Goal: Information Seeking & Learning: Find specific fact

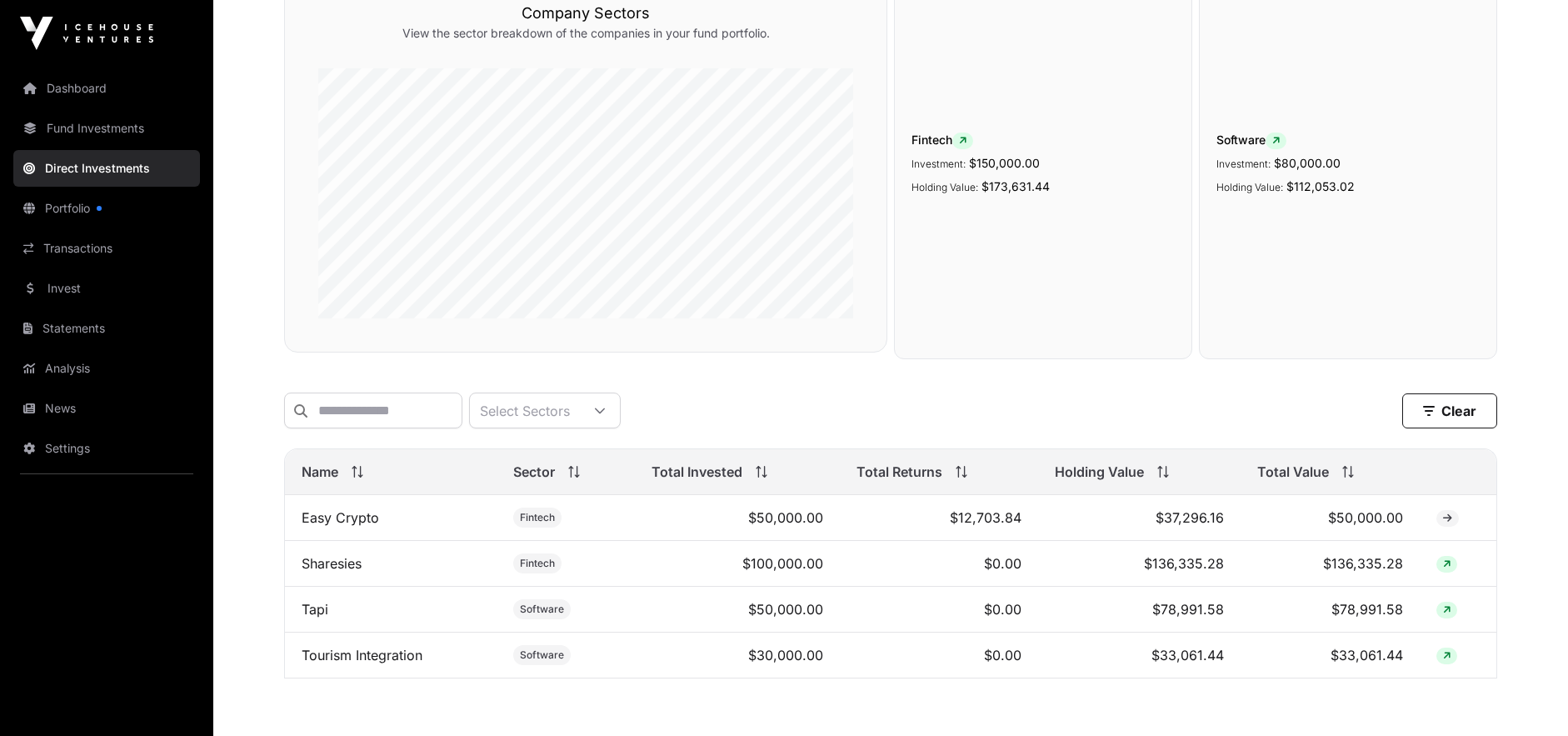
scroll to position [274, 0]
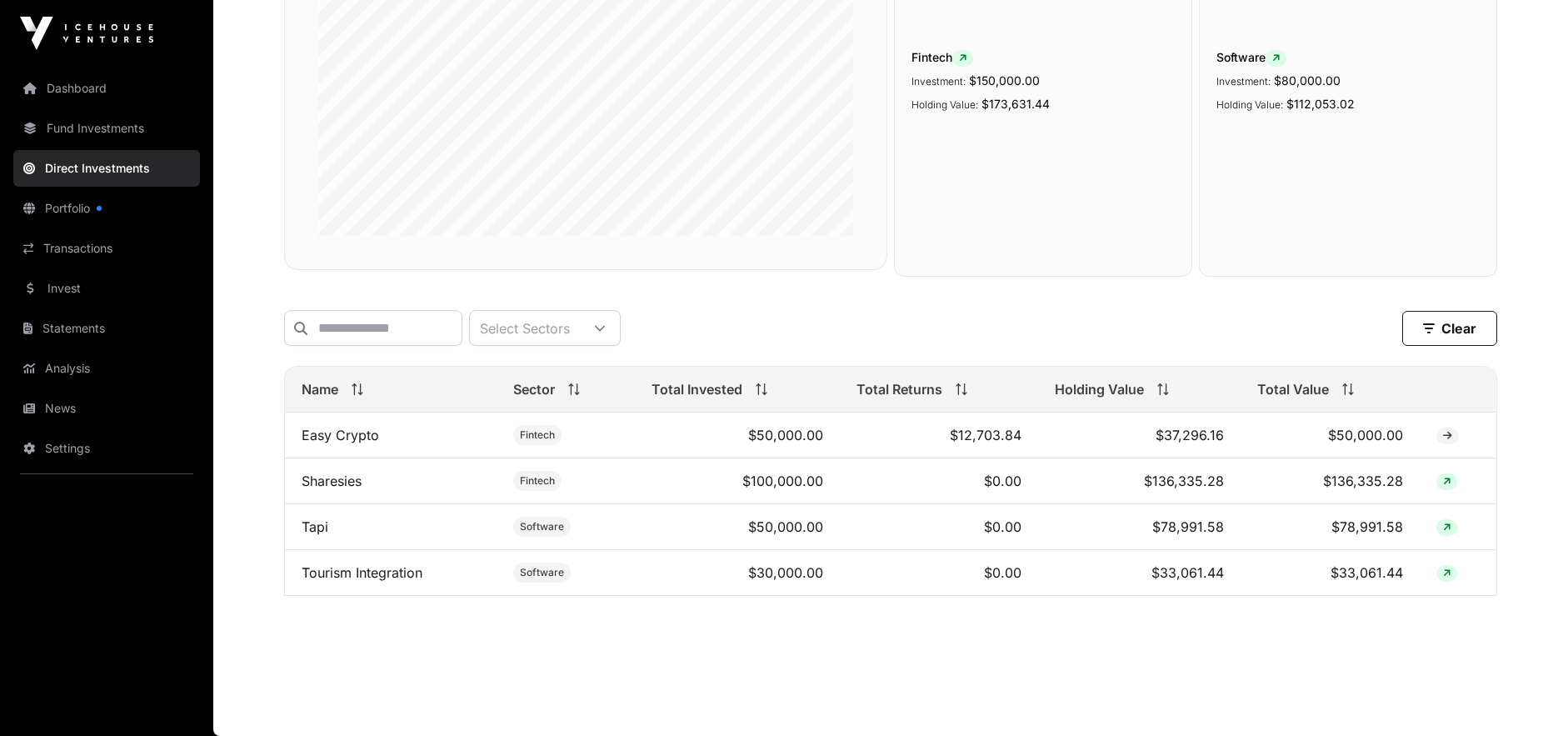
click at [323, 526] on link "Tapi" at bounding box center [314, 527] width 27 height 17
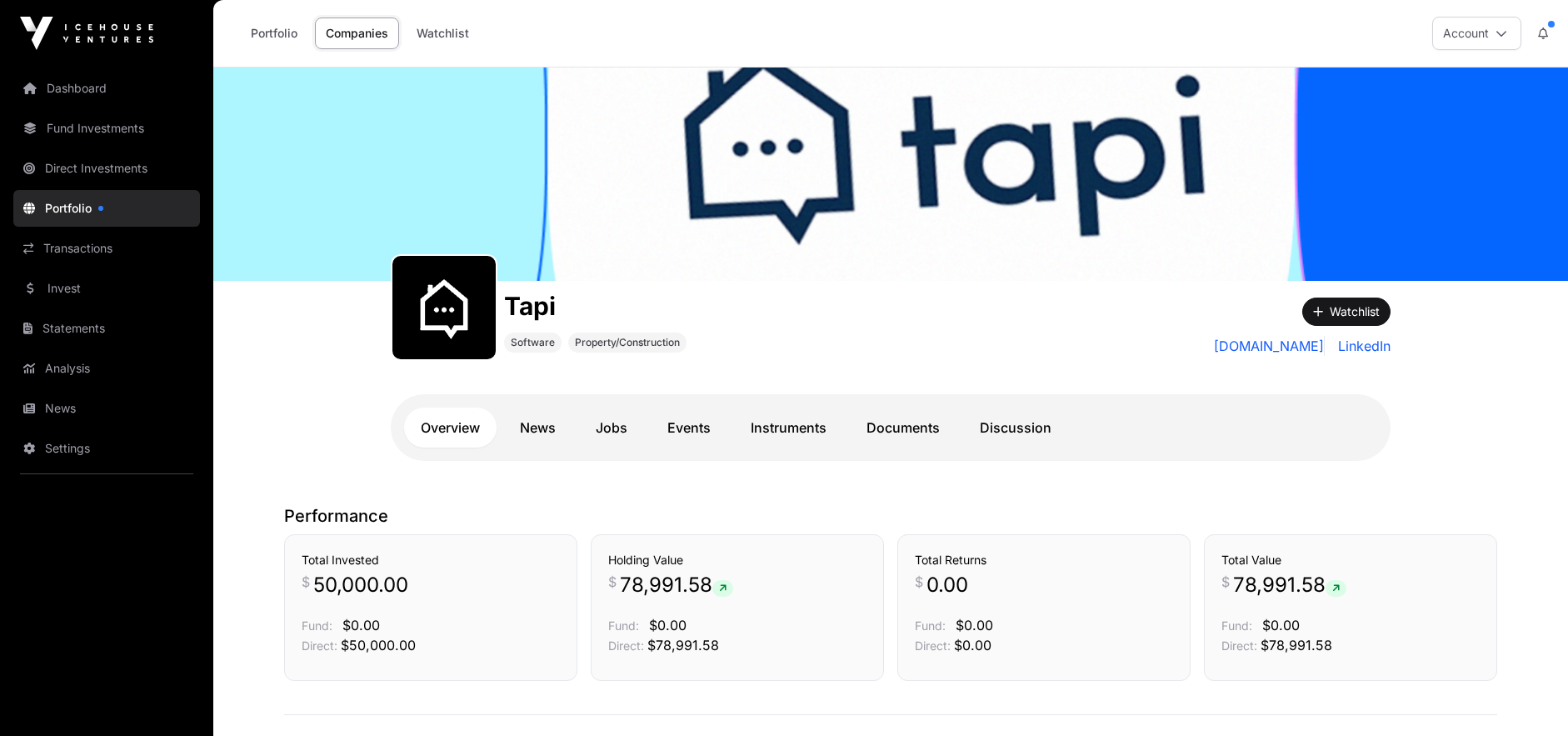
scroll to position [258, 0]
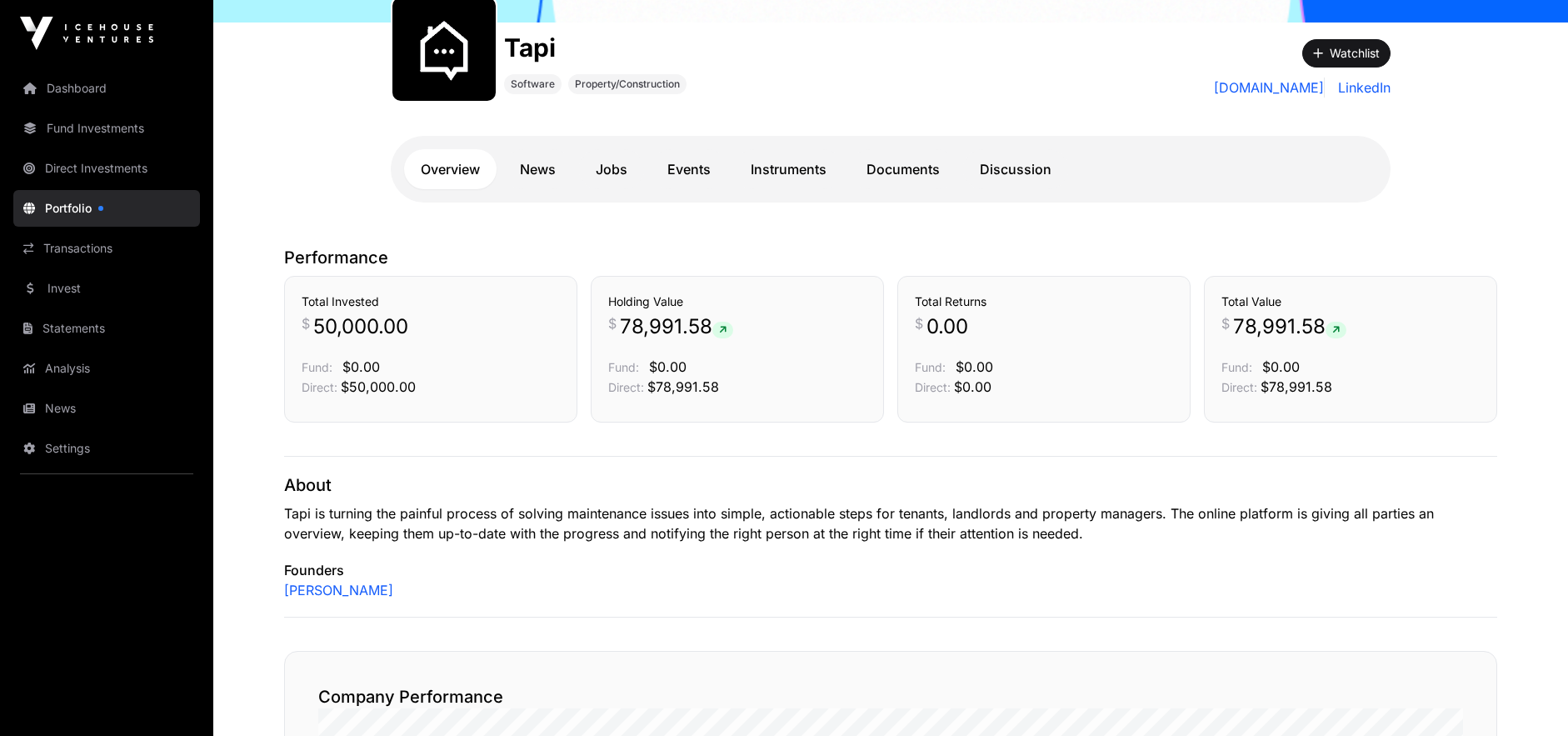
click at [99, 202] on link "Portfolio" at bounding box center [106, 208] width 187 height 36
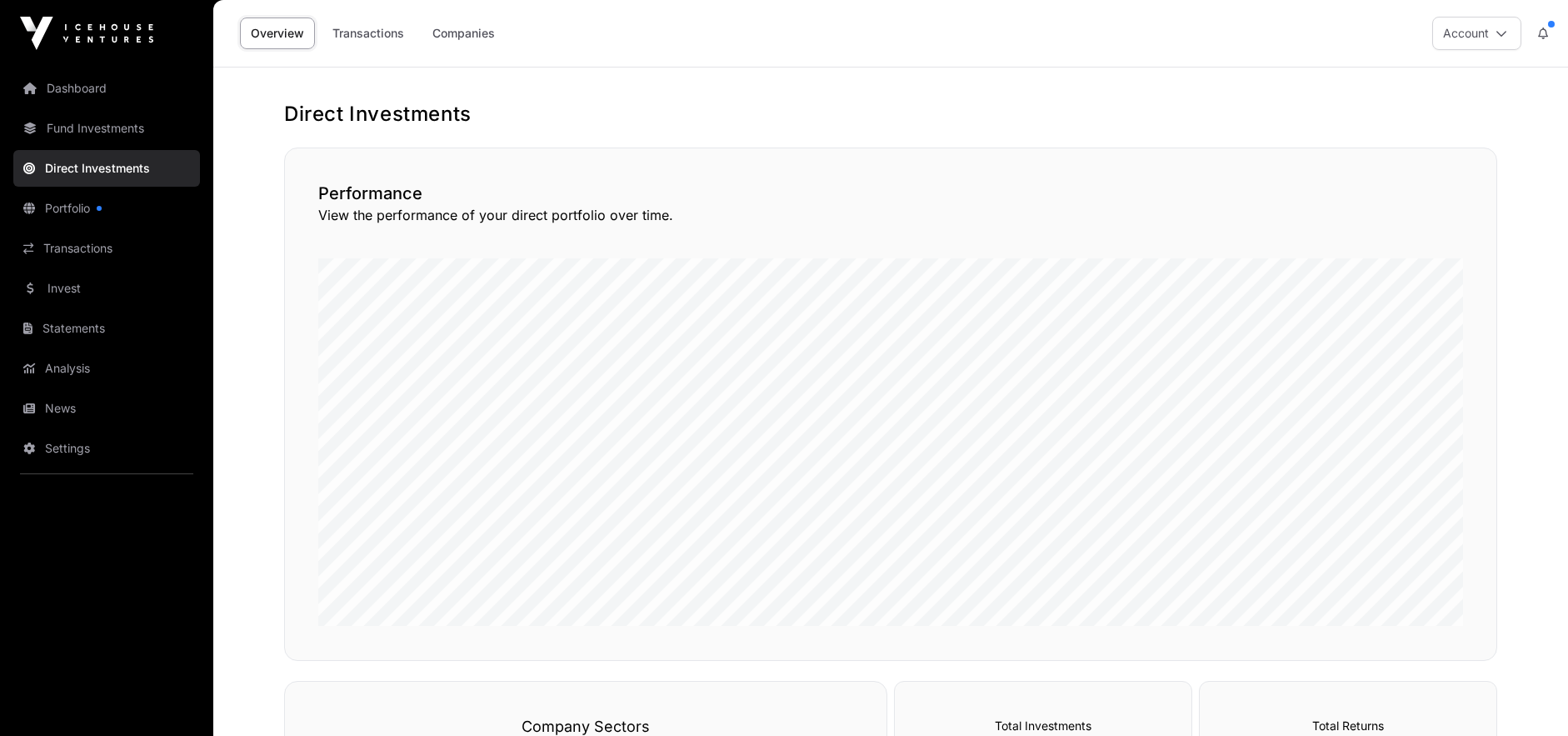
click at [448, 27] on link "Companies" at bounding box center [464, 34] width 84 height 32
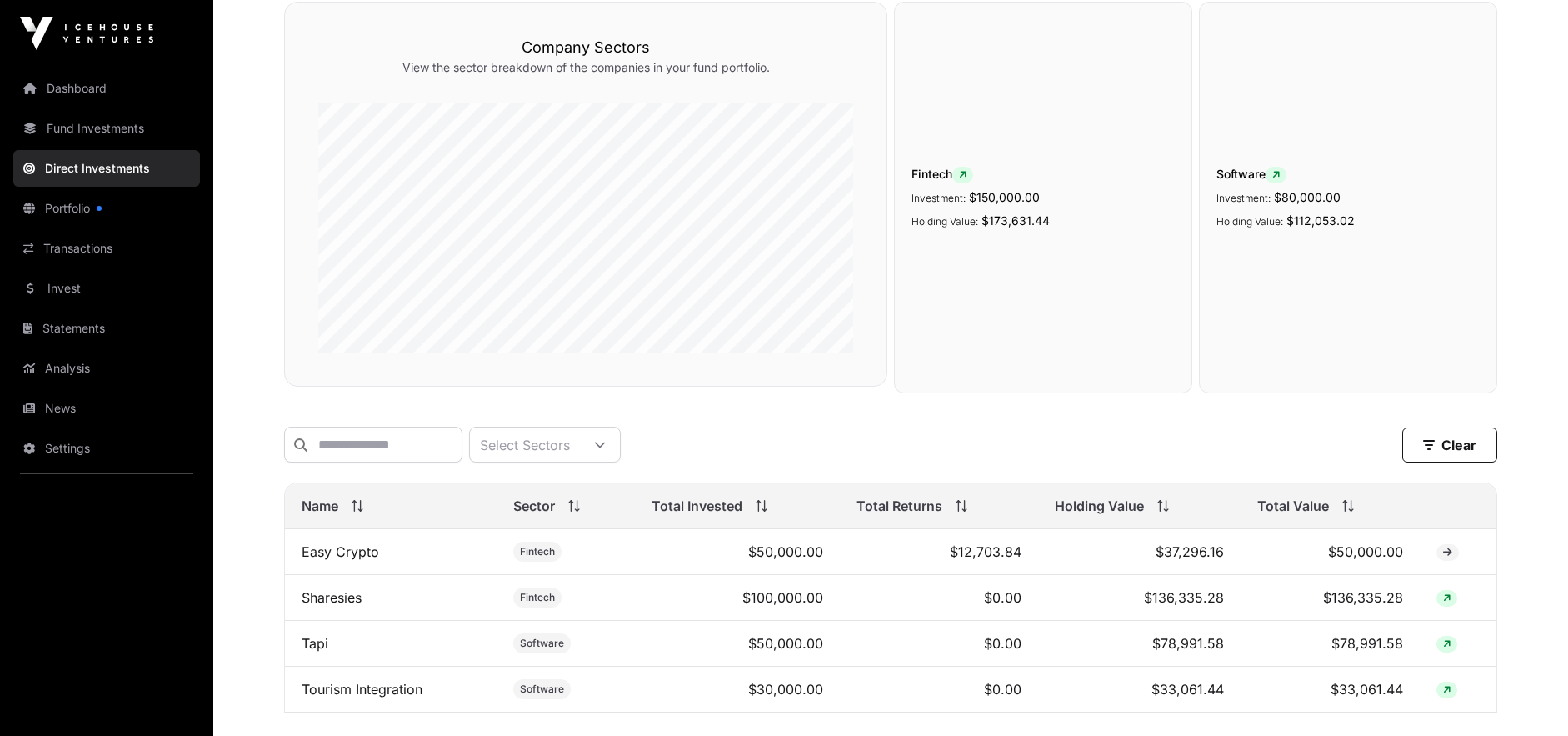
scroll to position [274, 0]
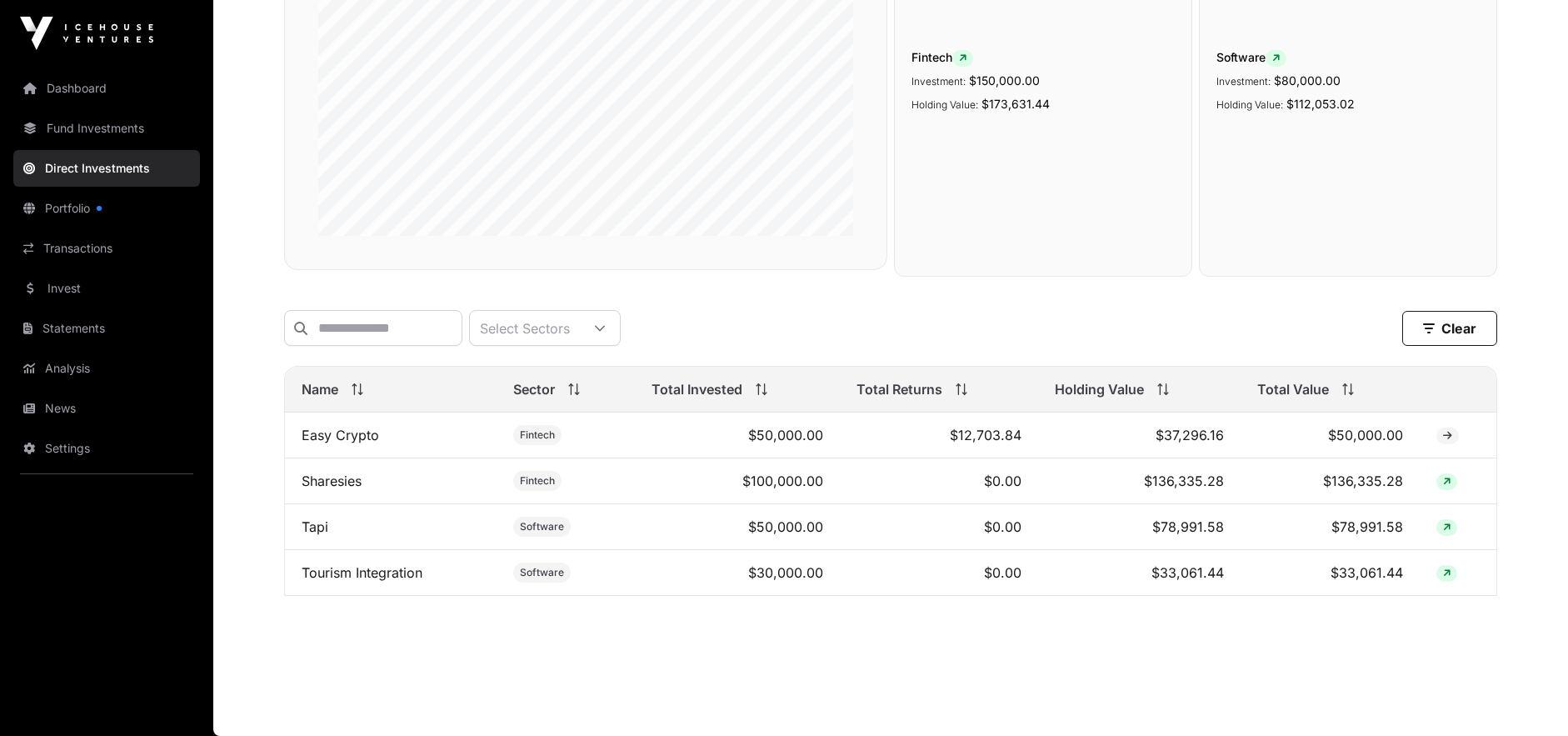
click at [324, 521] on link "Tapi" at bounding box center [314, 527] width 27 height 17
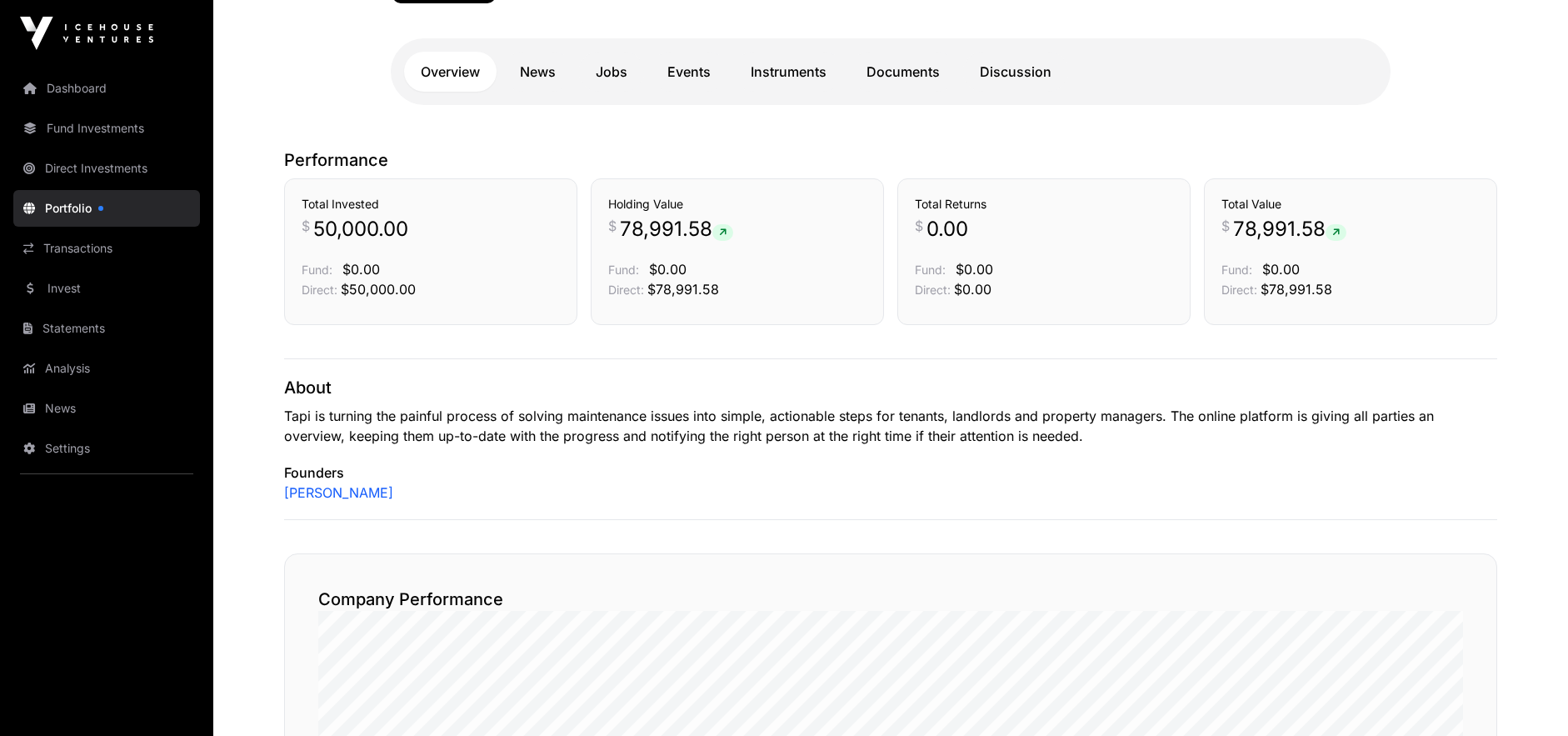
scroll to position [392, 0]
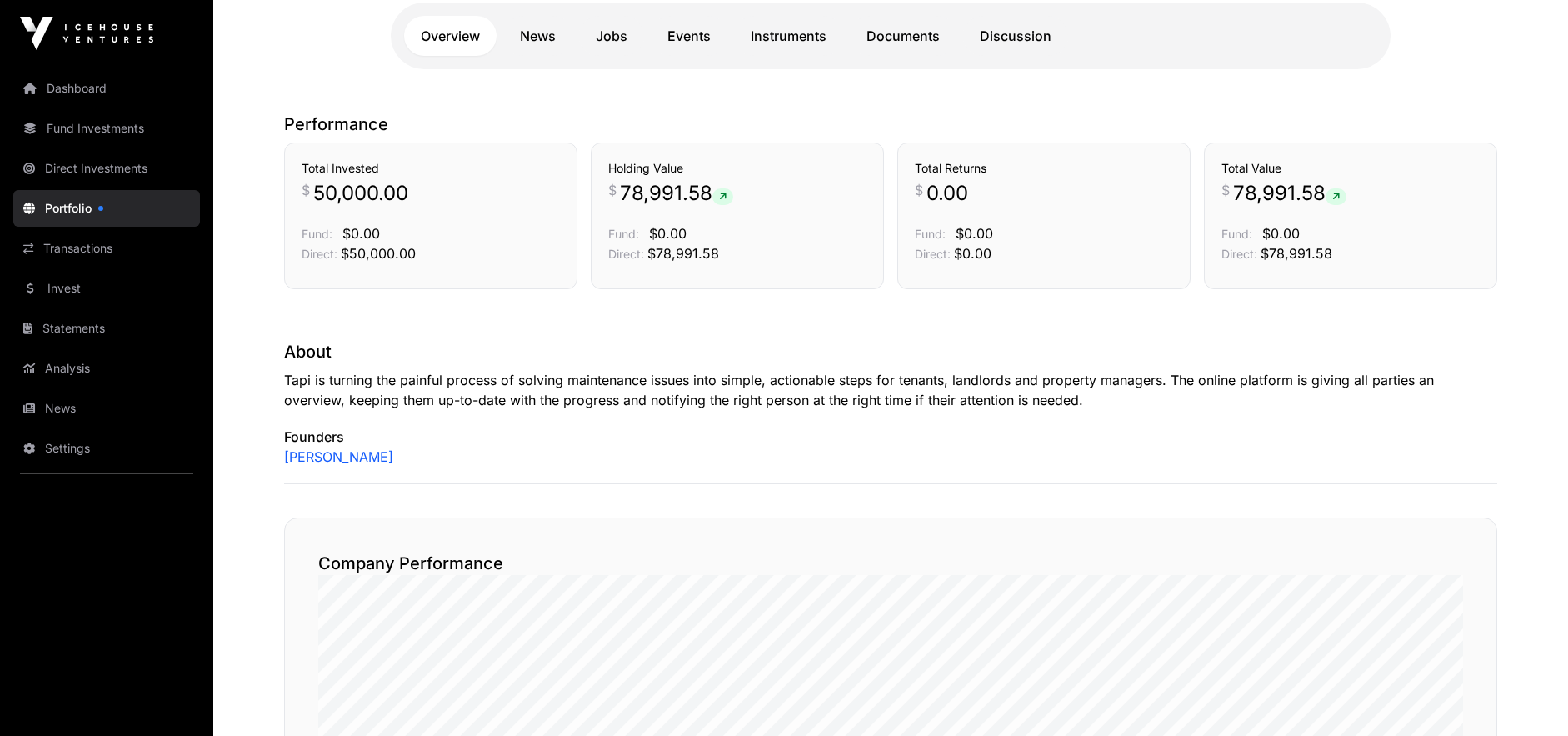
click at [582, 394] on p "Tapi is turning the painful process of solving maintenance issues into simple, …" at bounding box center [891, 390] width 1214 height 40
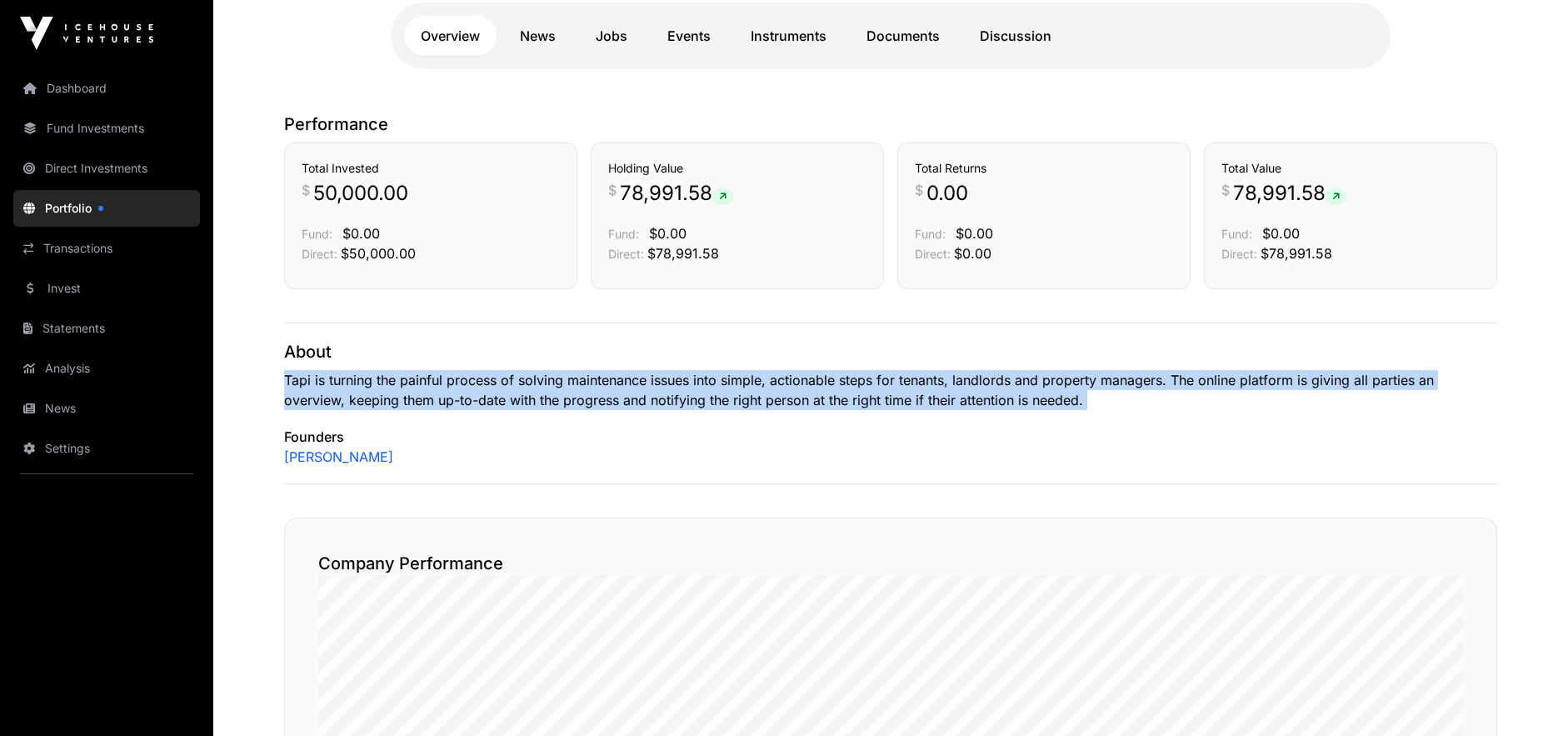
click at [582, 394] on p "Tapi is turning the painful process of solving maintenance issues into simple, …" at bounding box center [891, 390] width 1214 height 40
click at [588, 395] on p "Tapi is turning the painful process of solving maintenance issues into simple, …" at bounding box center [891, 390] width 1214 height 40
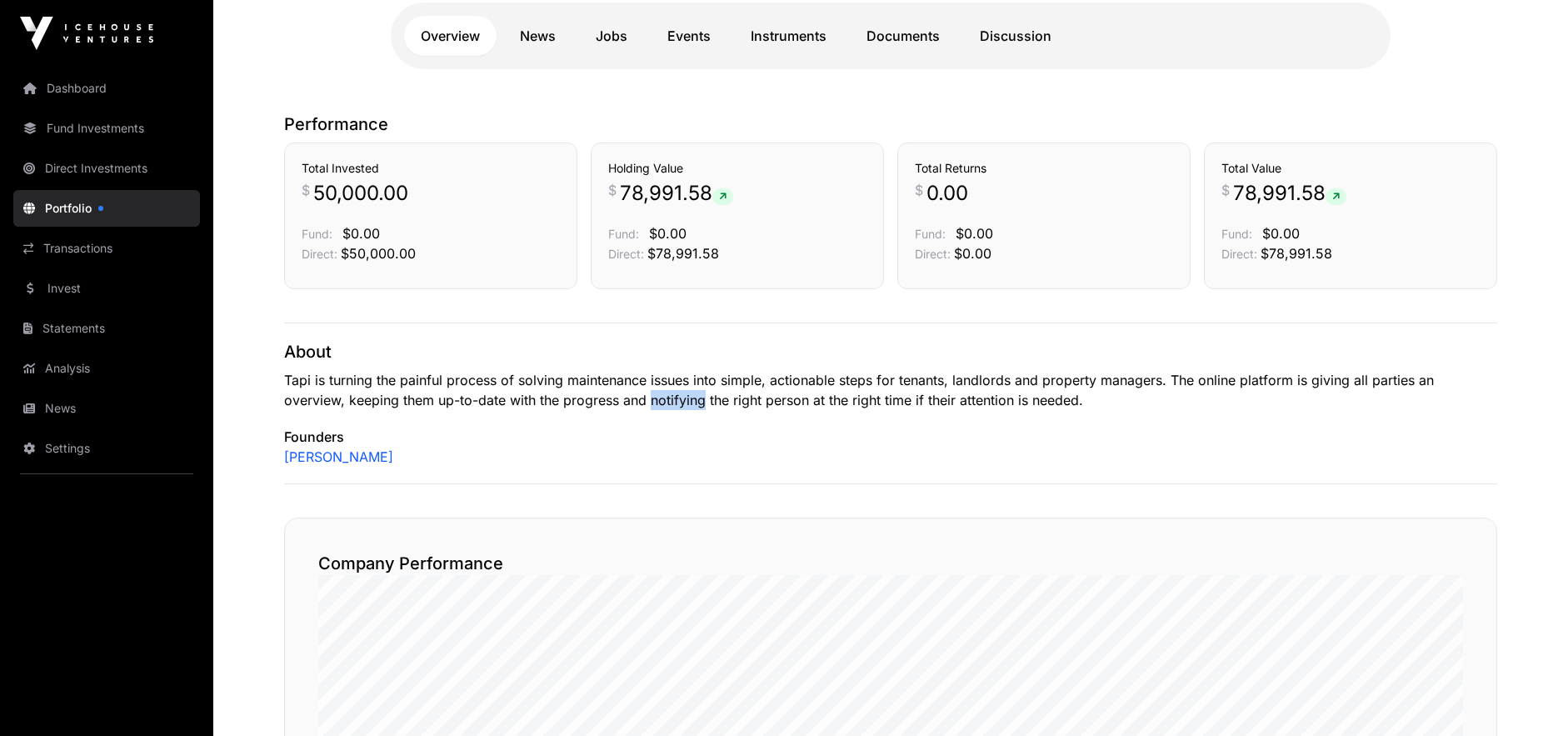
click at [588, 395] on p "Tapi is turning the painful process of solving maintenance issues into simple, …" at bounding box center [891, 390] width 1214 height 40
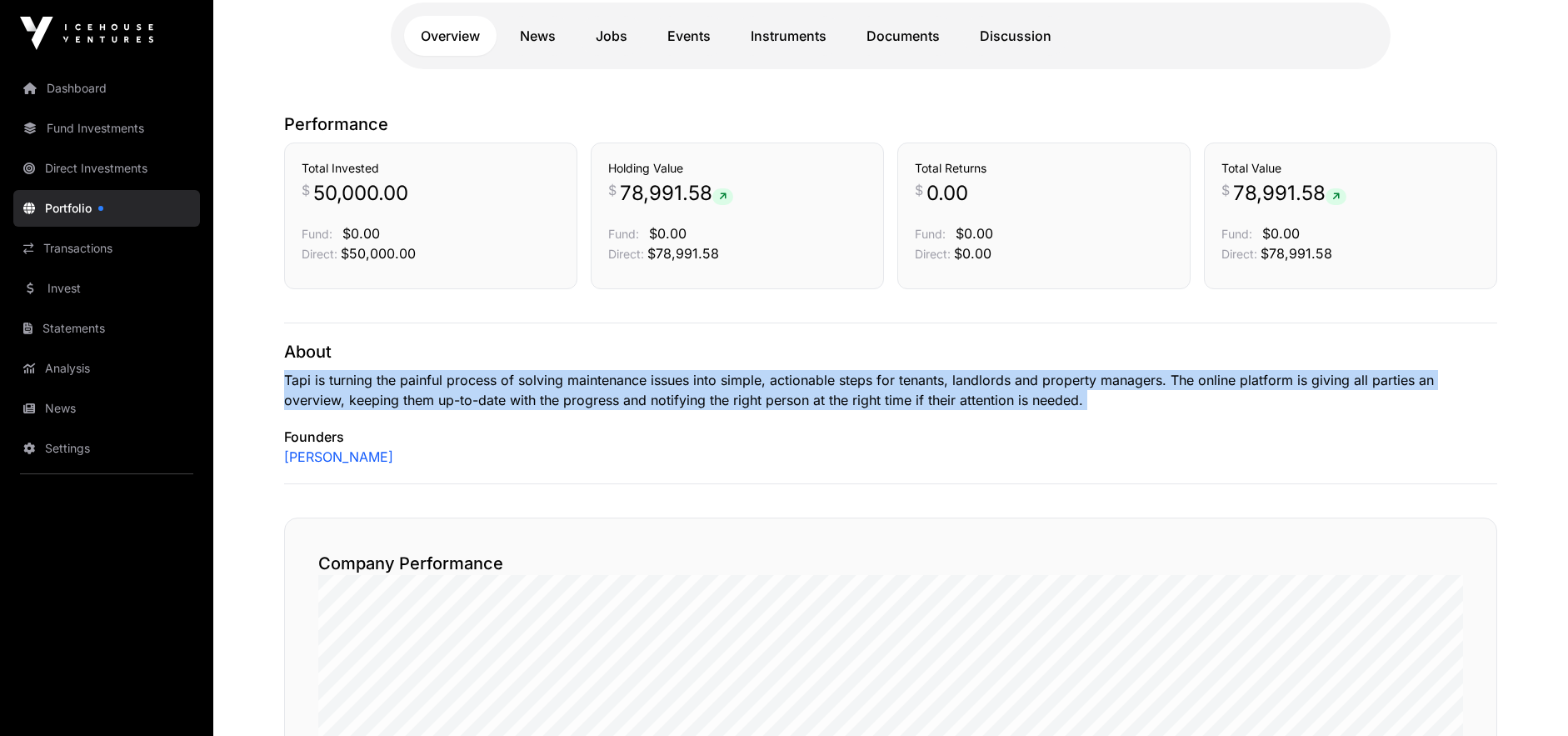
click at [588, 395] on p "Tapi is turning the painful process of solving maintenance issues into simple, …" at bounding box center [891, 390] width 1214 height 40
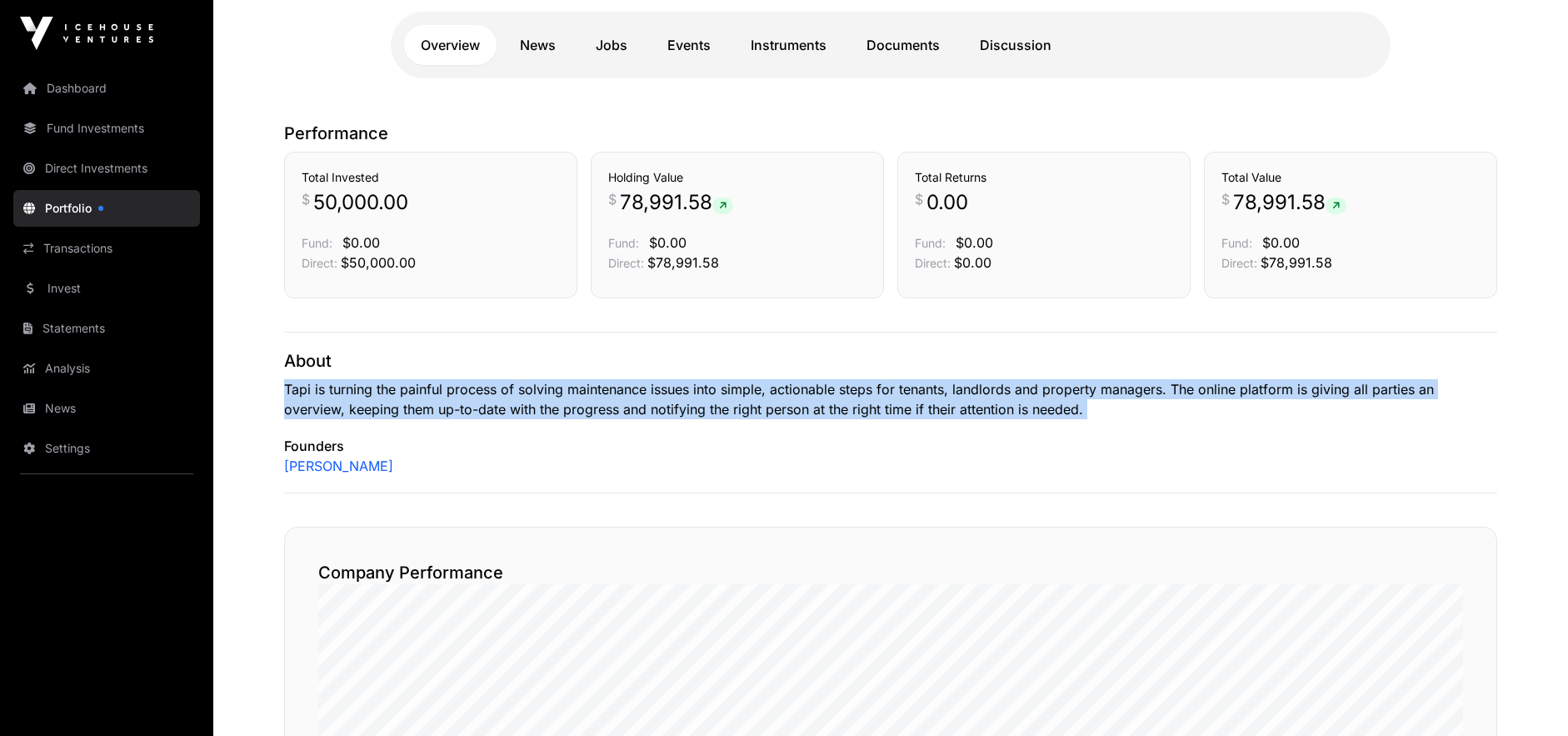
scroll to position [74, 0]
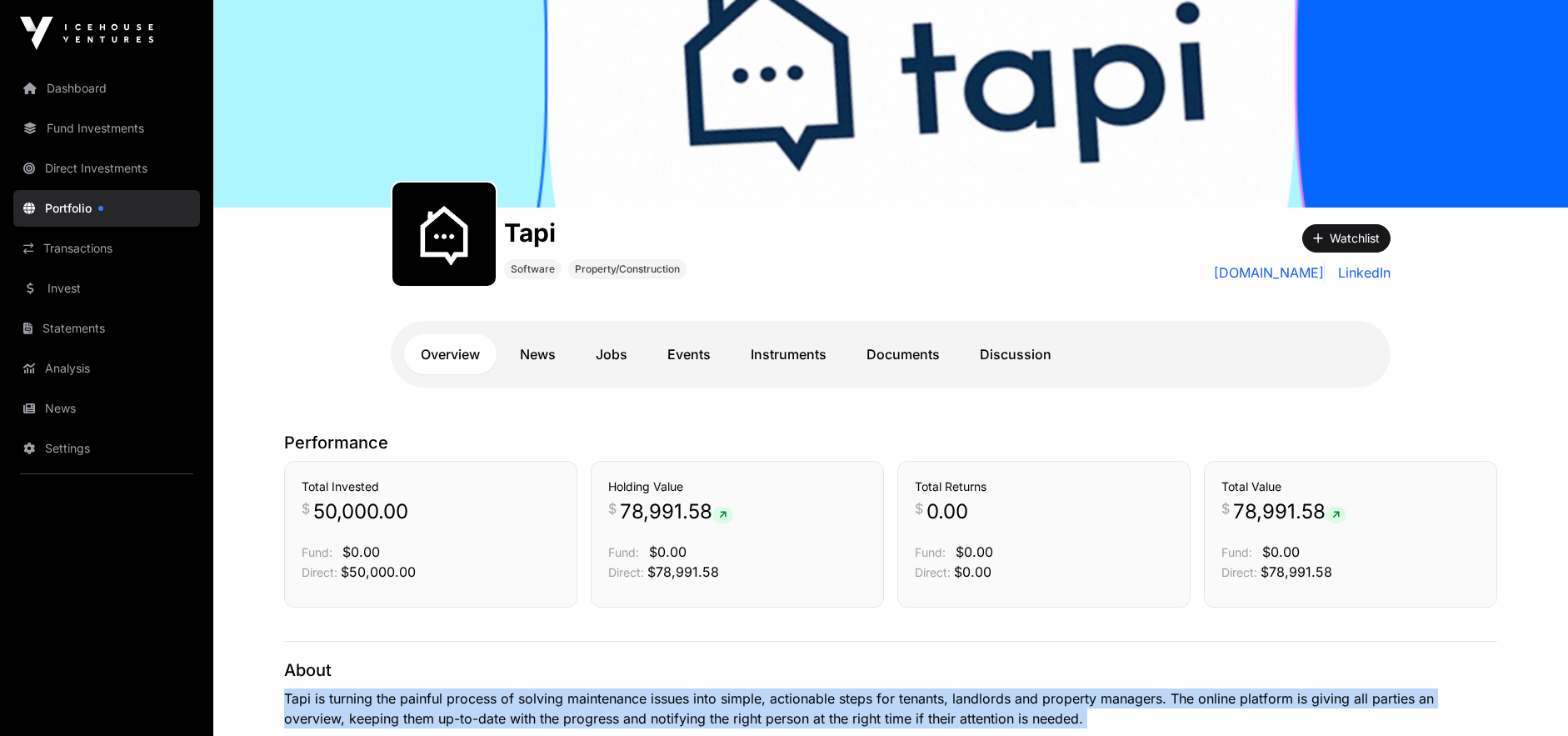
click at [527, 354] on link "News" at bounding box center [538, 354] width 69 height 40
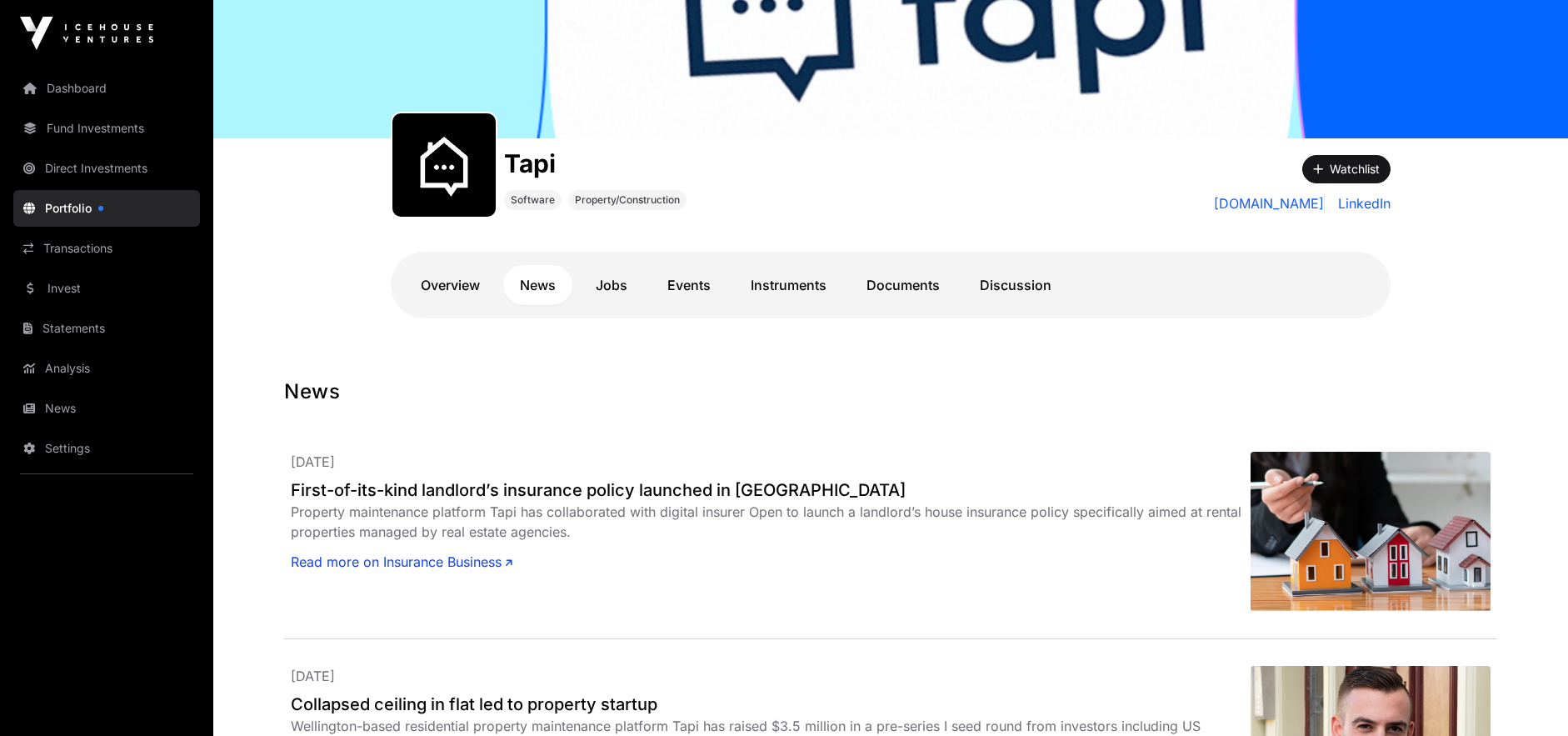
scroll to position [93, 0]
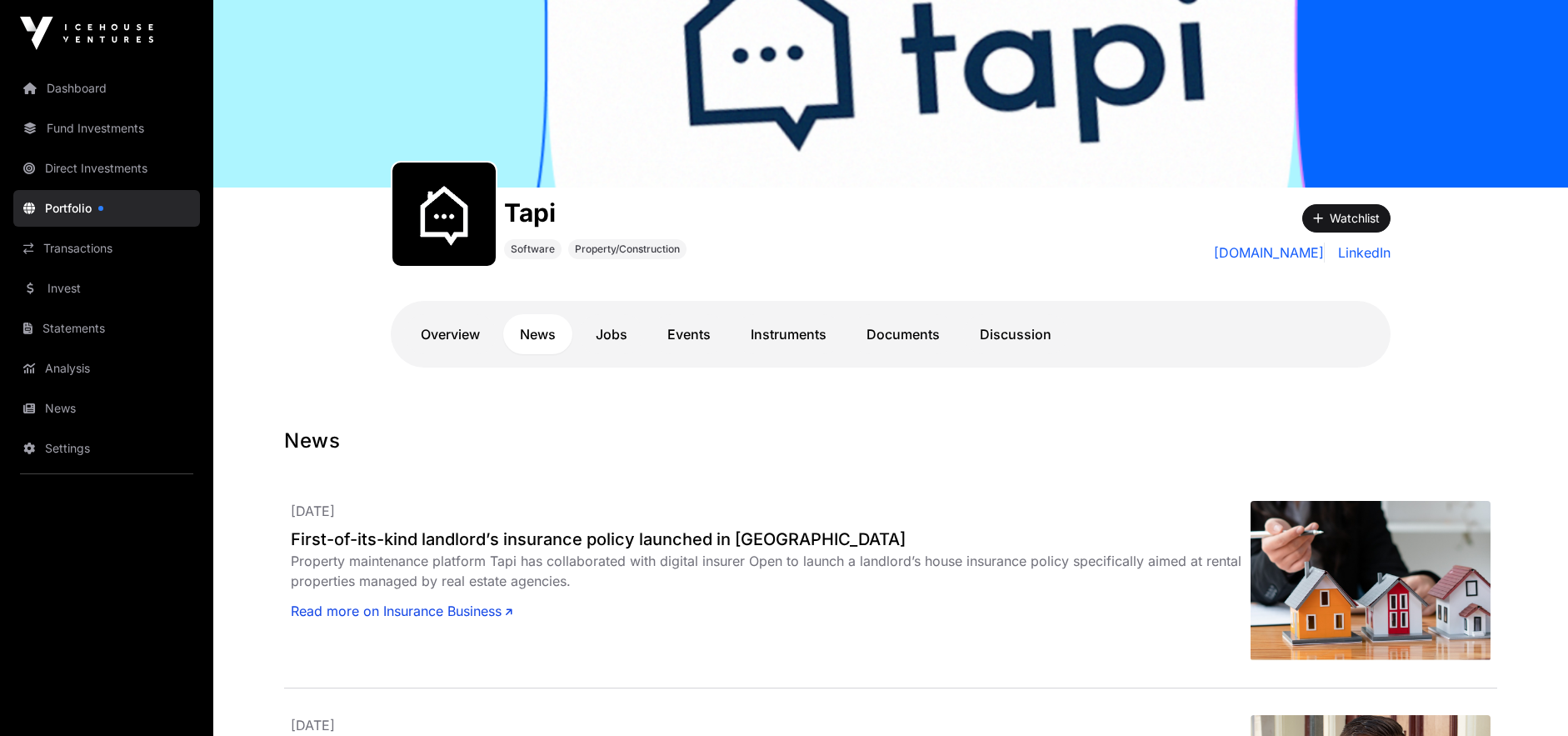
click at [616, 339] on link "Jobs" at bounding box center [612, 334] width 65 height 40
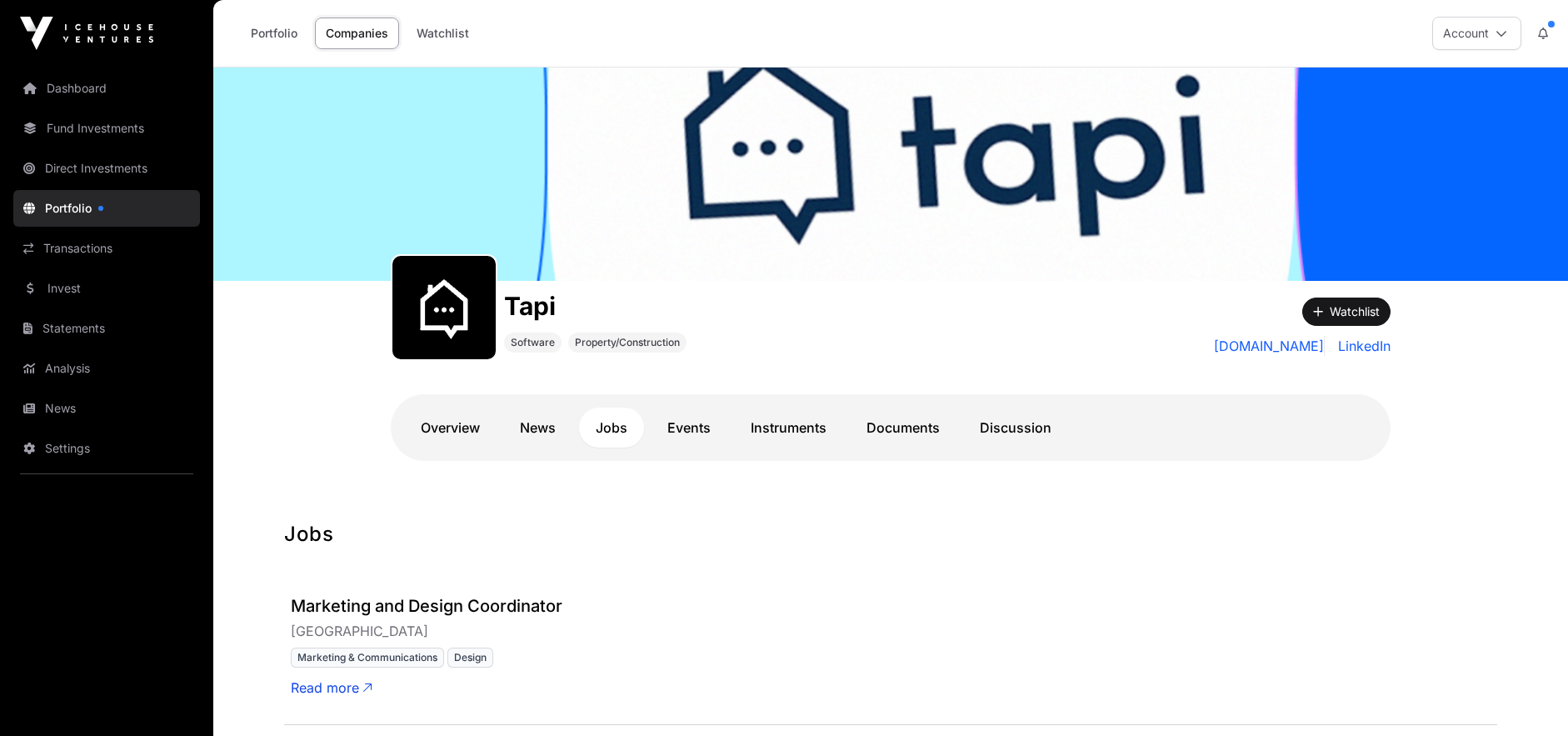
click at [699, 403] on div "Overview News Jobs Events Instruments Documents Discussion" at bounding box center [891, 427] width 1000 height 66
click at [699, 422] on link "Events" at bounding box center [689, 427] width 76 height 40
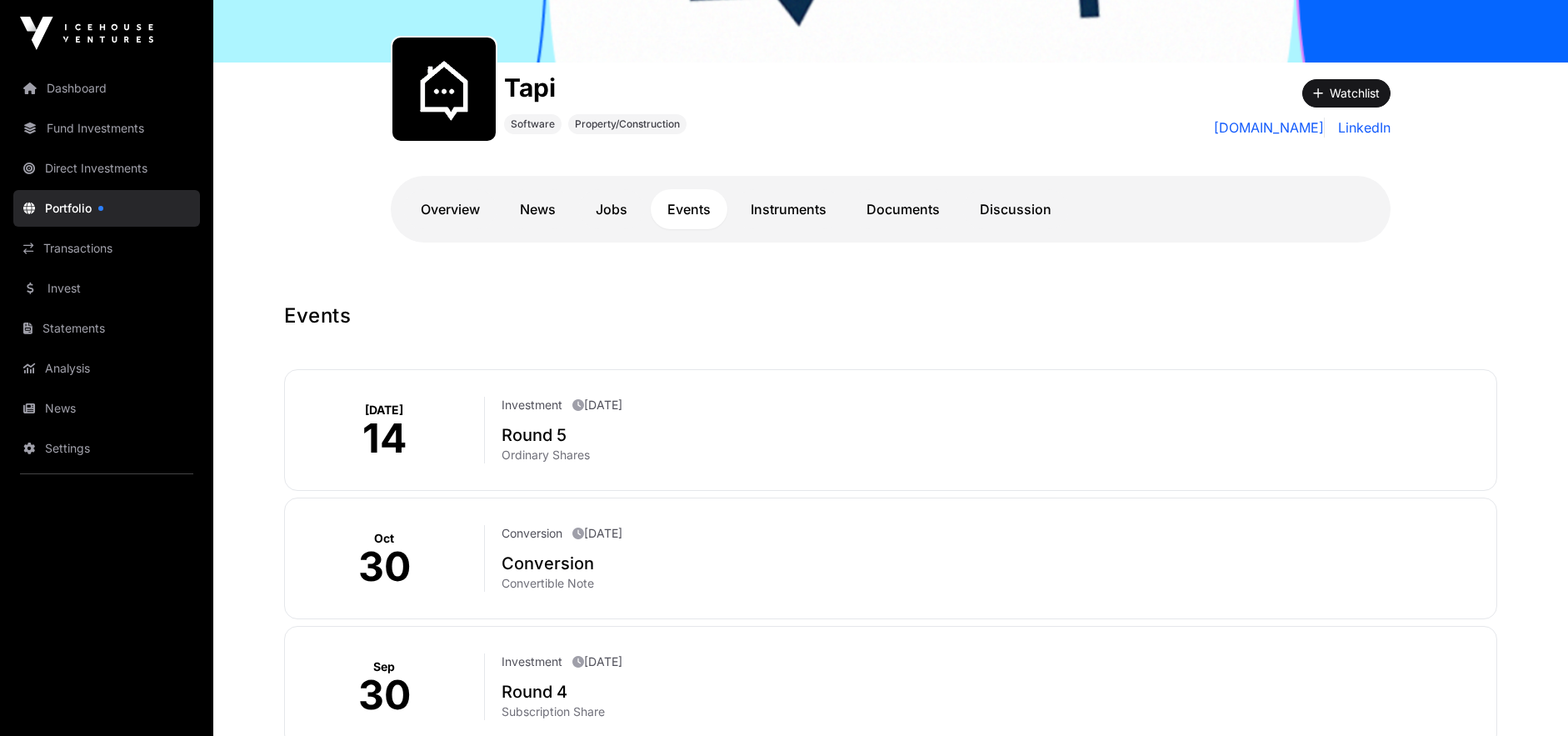
scroll to position [215, 0]
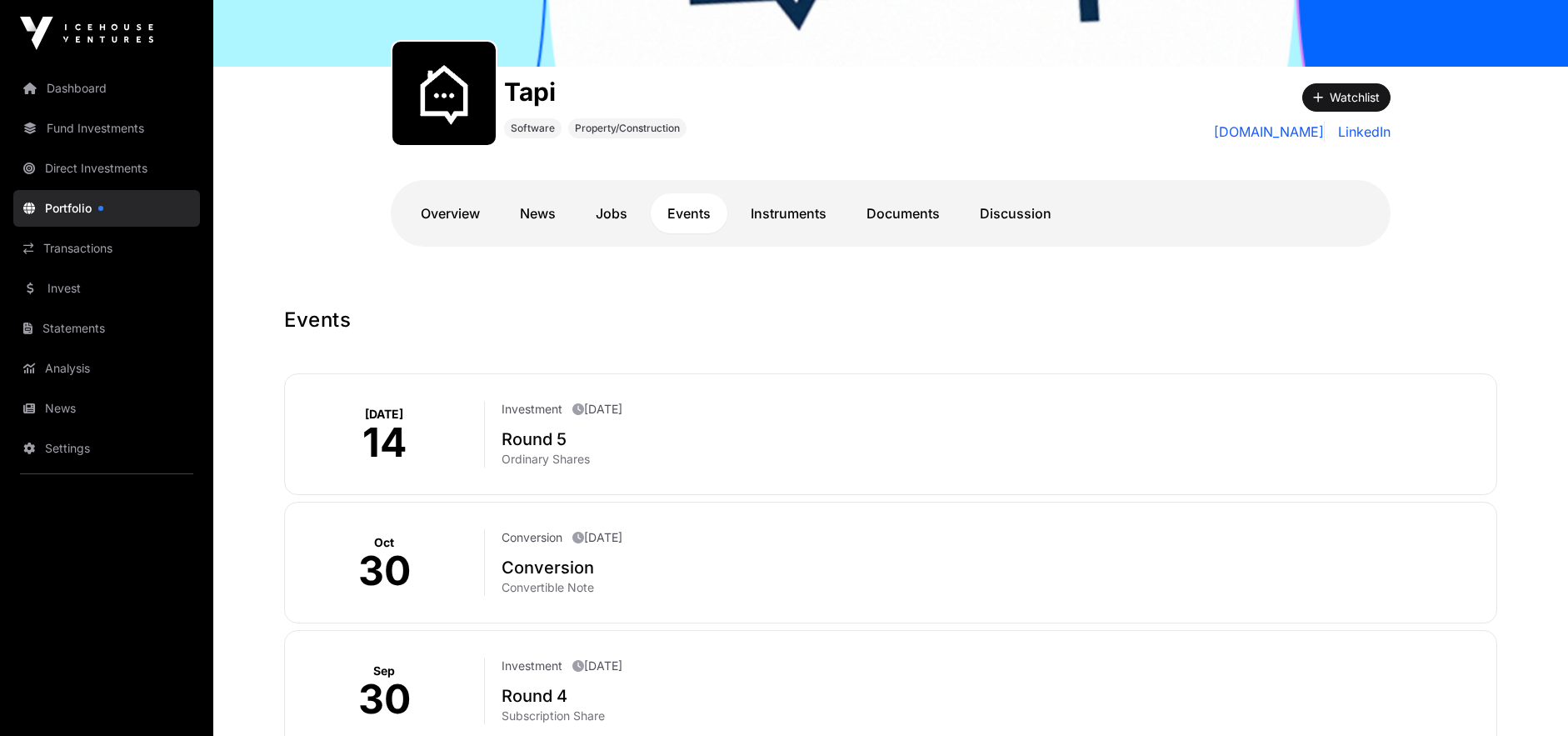
click at [804, 213] on link "Instruments" at bounding box center [788, 213] width 109 height 40
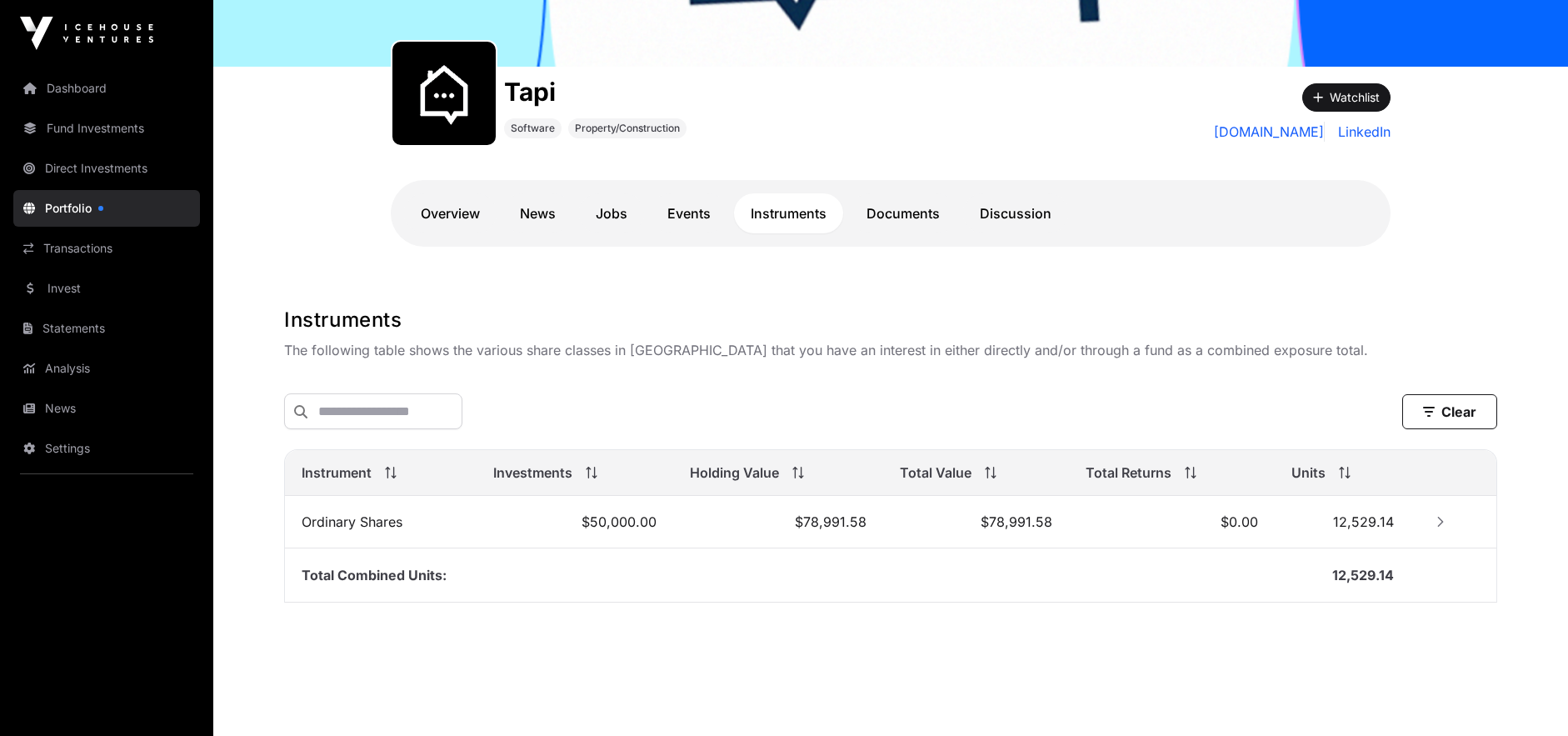
click at [899, 211] on link "Documents" at bounding box center [903, 213] width 106 height 40
click at [766, 216] on link "Instruments" at bounding box center [788, 213] width 109 height 40
click at [1448, 523] on button "Row Collapsed" at bounding box center [1440, 521] width 27 height 27
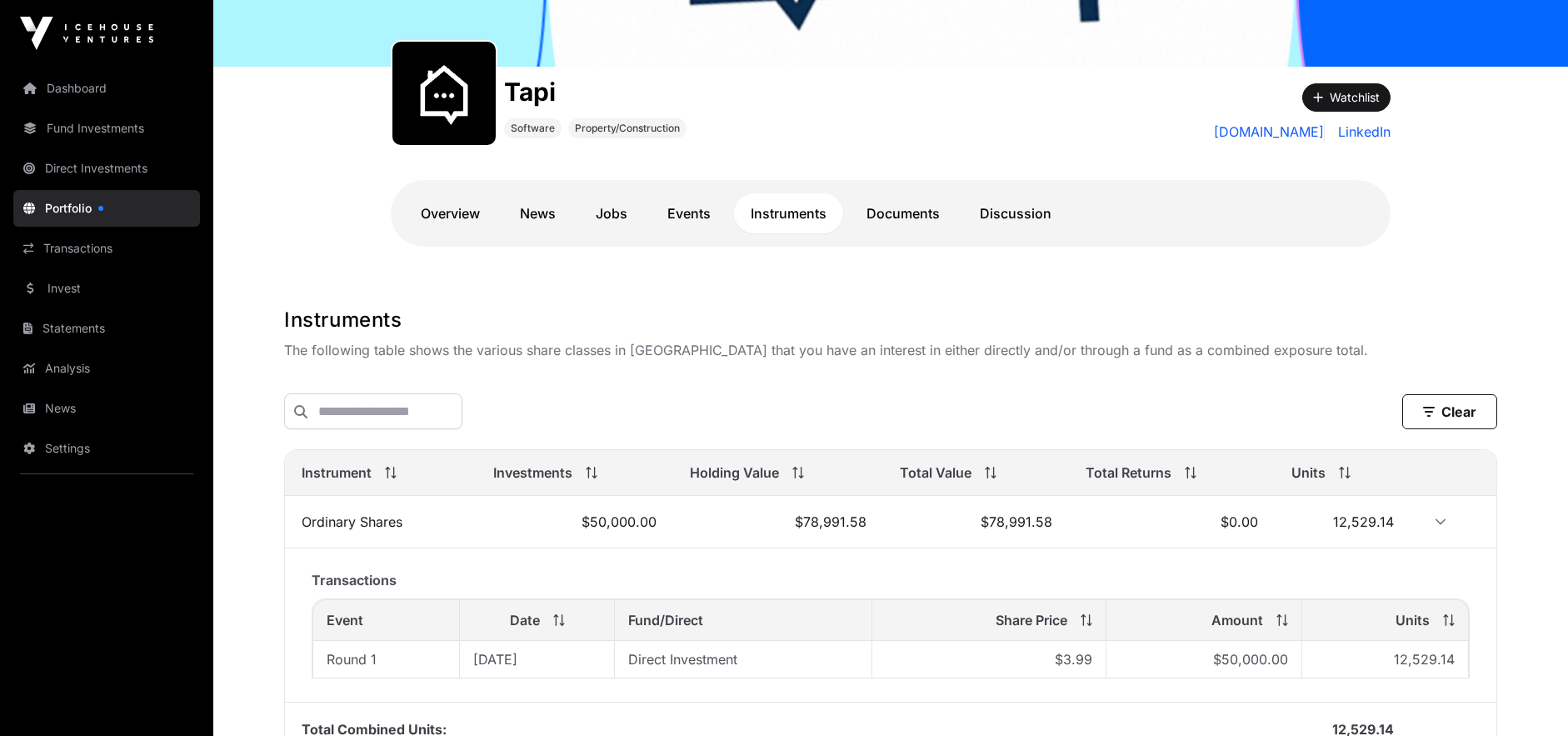
scroll to position [378, 0]
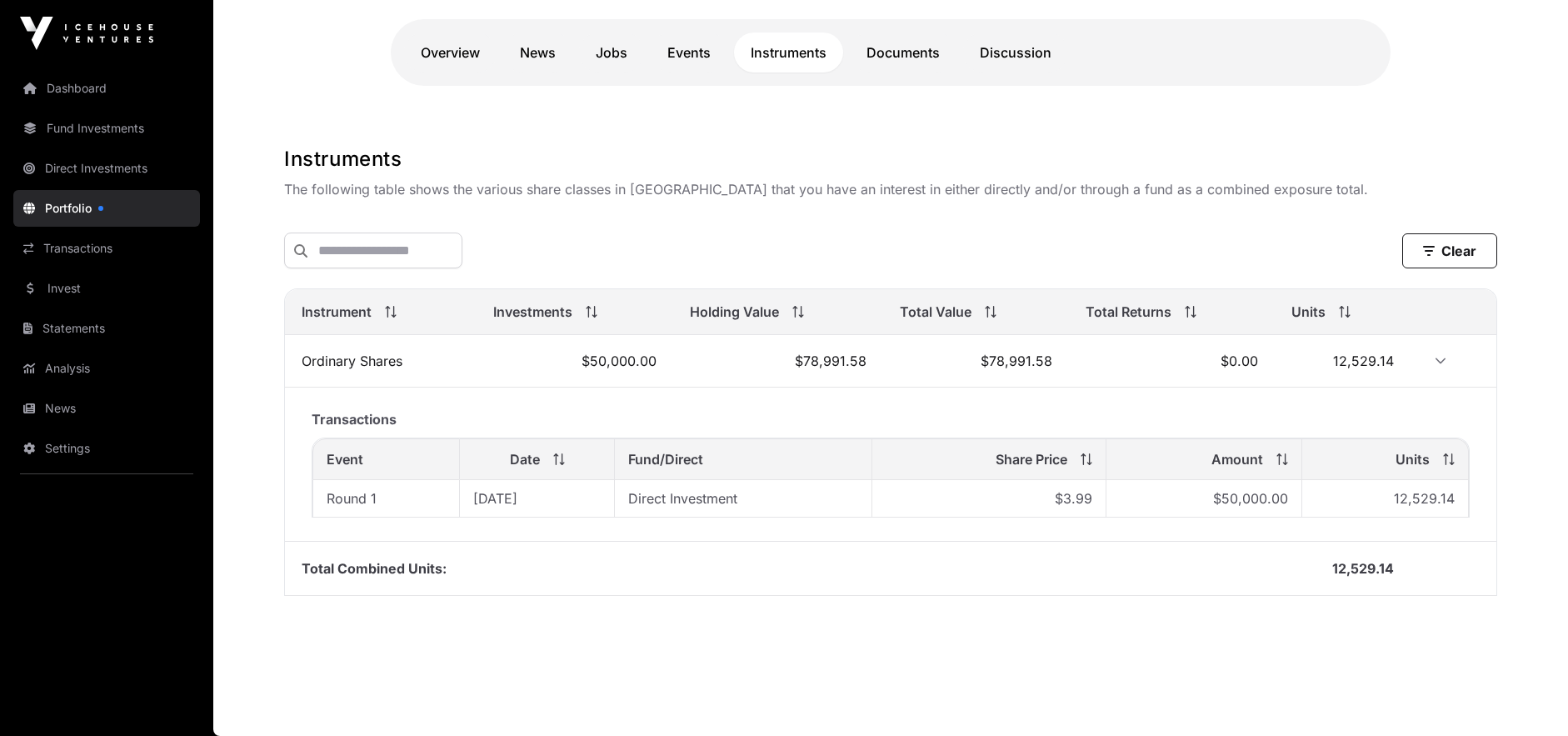
click at [1422, 501] on span "12,529.14" at bounding box center [1423, 498] width 61 height 17
copy span "12,529.14"
click at [1315, 501] on td "12,529.14" at bounding box center [1385, 499] width 167 height 37
drag, startPoint x: 1394, startPoint y: 500, endPoint x: 1429, endPoint y: 499, distance: 35.0
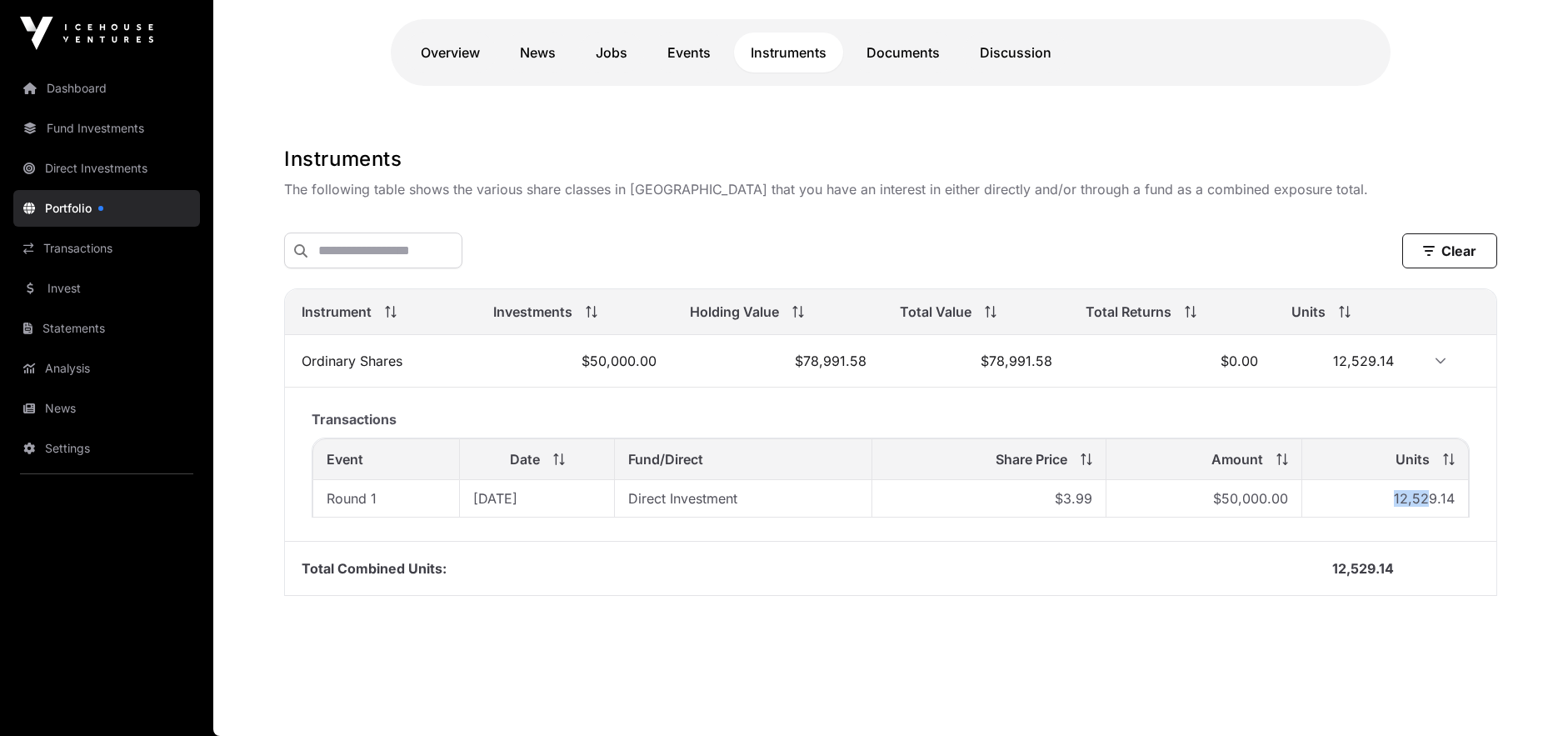
click at [1429, 499] on td "12,529.14" at bounding box center [1385, 499] width 167 height 37
click at [1396, 500] on span "12,529.14" at bounding box center [1423, 498] width 61 height 17
drag, startPoint x: 1395, startPoint y: 500, endPoint x: 1436, endPoint y: 487, distance: 43.0
click at [1436, 487] on td "12,529.14" at bounding box center [1385, 499] width 167 height 37
